Goal: Task Accomplishment & Management: Use online tool/utility

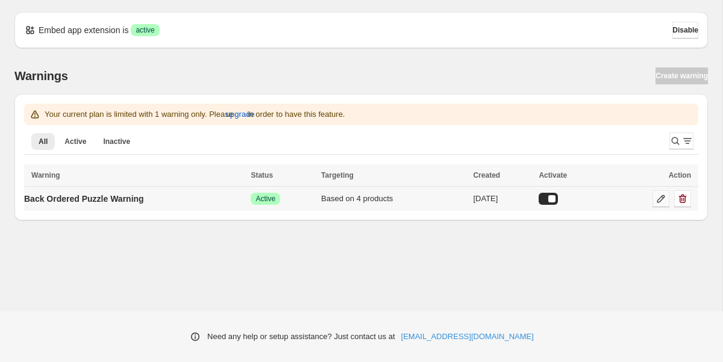
click at [665, 198] on icon at bounding box center [661, 199] width 12 height 12
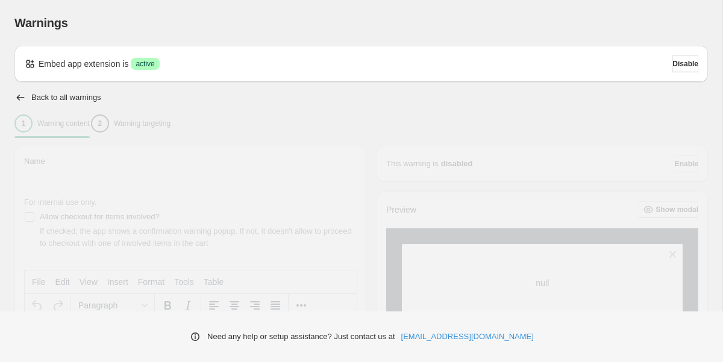
type input "**********"
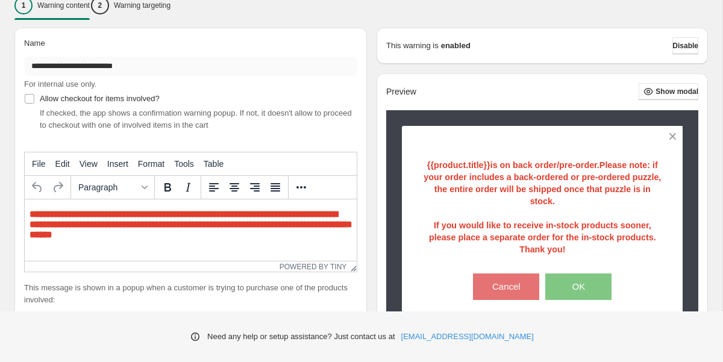
scroll to position [113, 0]
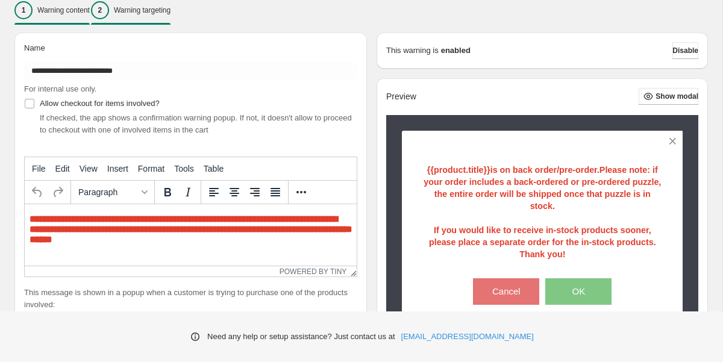
click at [143, 13] on p "Warning targeting" at bounding box center [142, 10] width 57 height 10
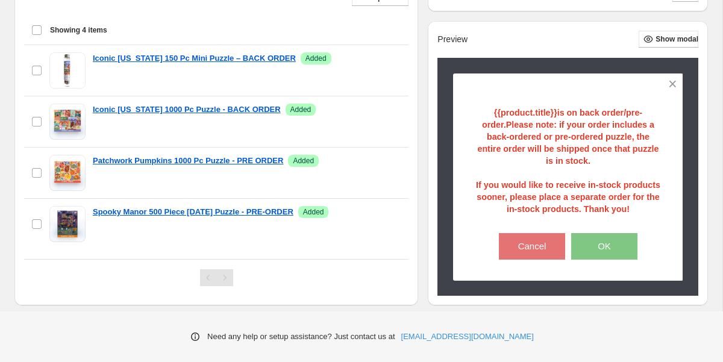
scroll to position [505, 0]
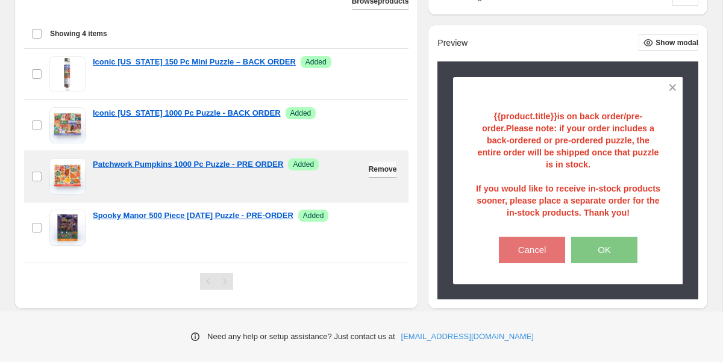
click at [397, 170] on button "Remove" at bounding box center [383, 169] width 28 height 17
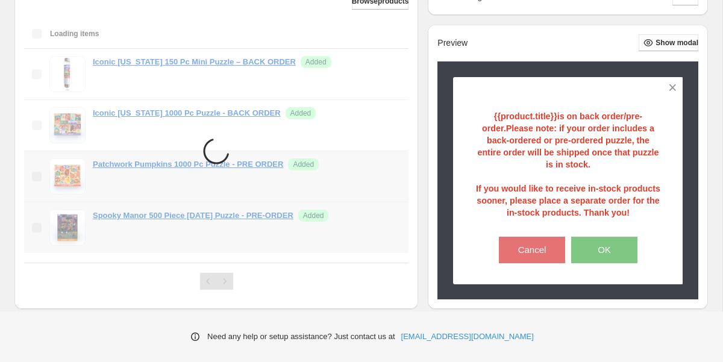
scroll to position [478, 0]
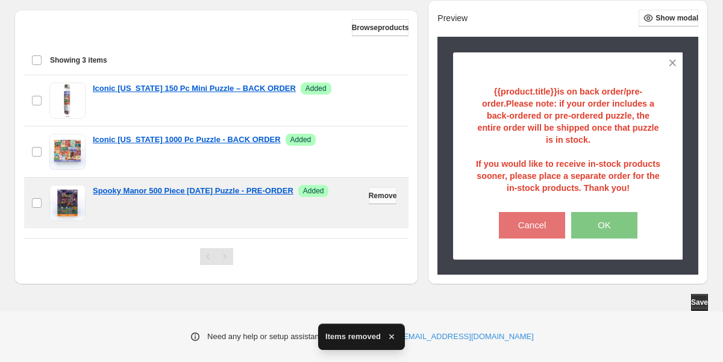
click at [396, 196] on span "Remove" at bounding box center [383, 196] width 28 height 10
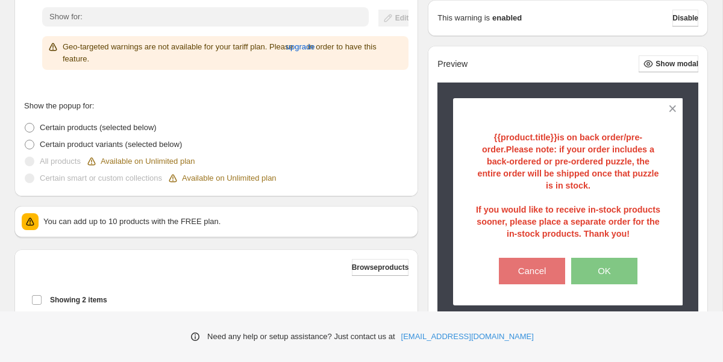
scroll to position [0, 0]
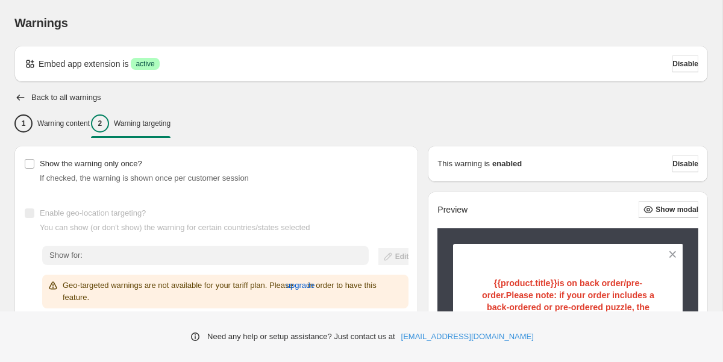
click at [20, 98] on icon "button" at bounding box center [20, 98] width 12 height 12
